Goal: Use online tool/utility: Use online tool/utility

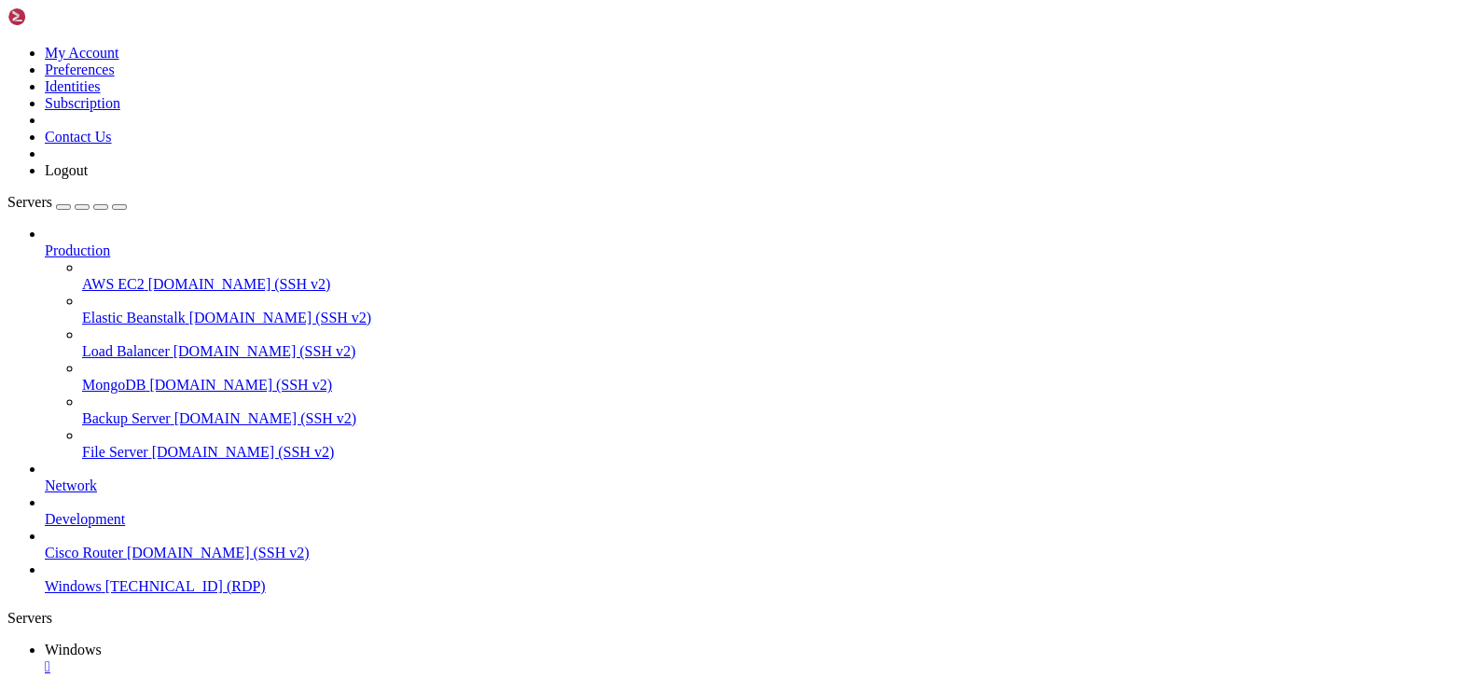
drag, startPoint x: 920, startPoint y: 914, endPoint x: 780, endPoint y: 906, distance: 140.1
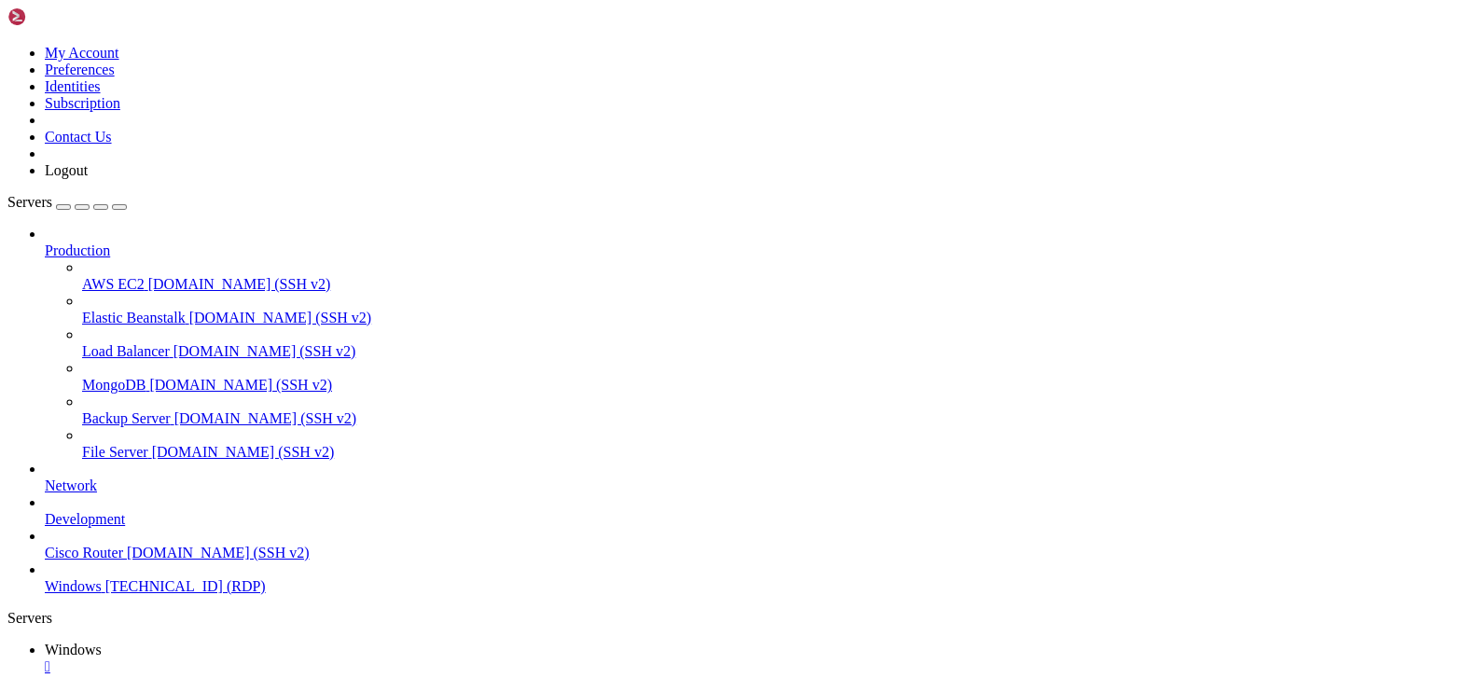
drag, startPoint x: 914, startPoint y: 943, endPoint x: 780, endPoint y: 938, distance: 134.4
